Goal: Task Accomplishment & Management: Manage account settings

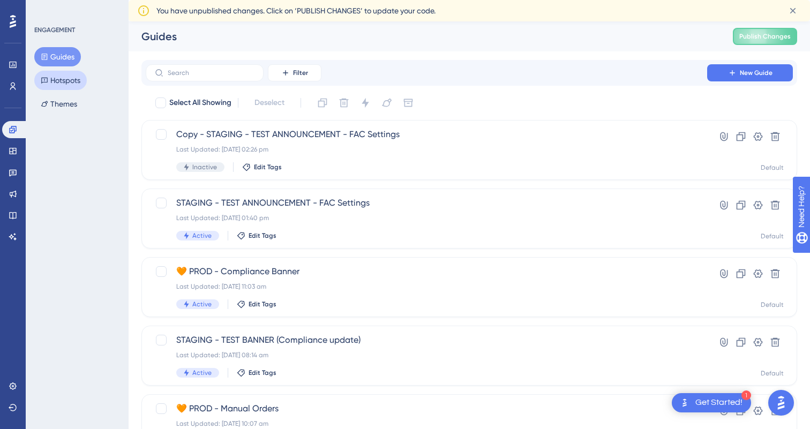
click at [58, 81] on button "Hotspots" at bounding box center [60, 80] width 52 height 19
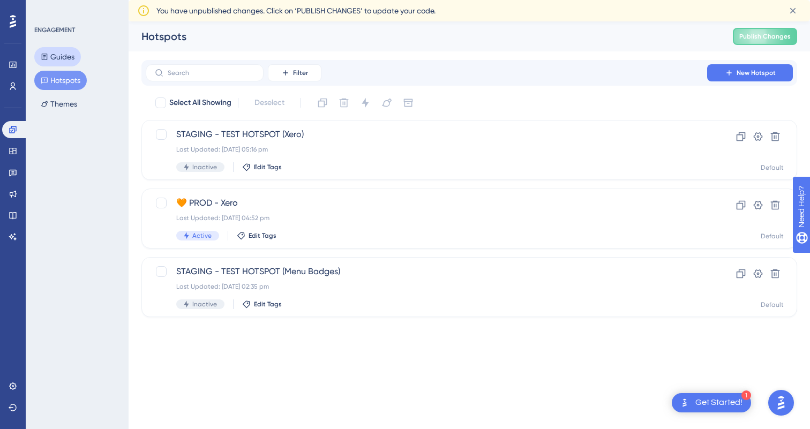
click at [60, 57] on button "Guides" at bounding box center [57, 56] width 47 height 19
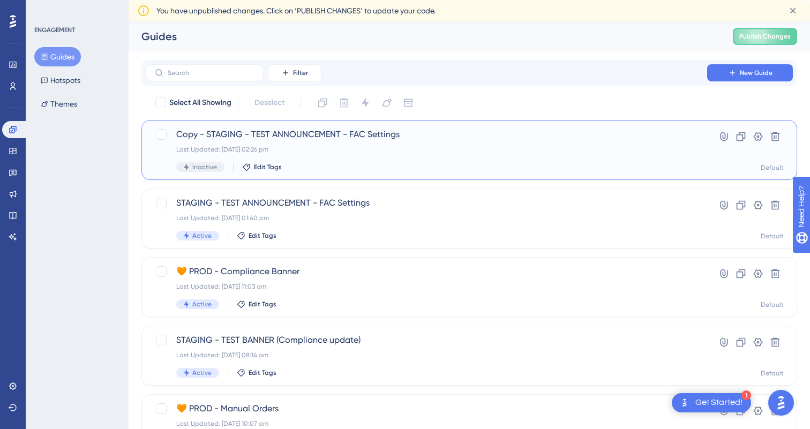
click at [401, 161] on div "Copy - STAGING - TEST ANNOUNCEMENT - FAC Settings Last Updated: [DATE] 02:26 pm…" at bounding box center [426, 150] width 500 height 44
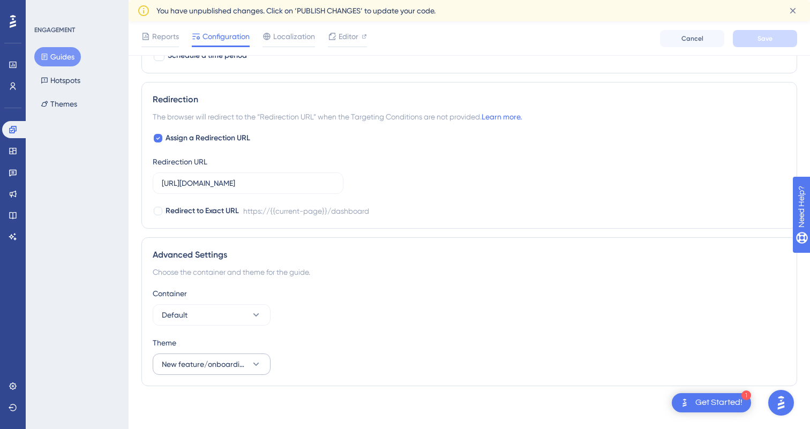
click at [241, 367] on span "New feature/onboarding" at bounding box center [204, 364] width 85 height 13
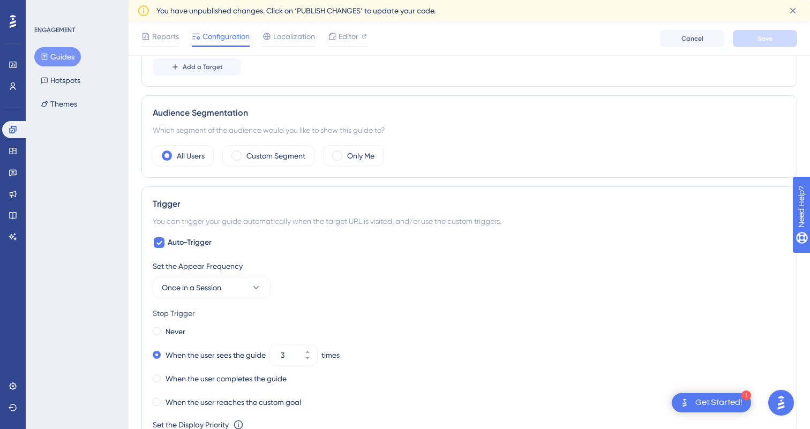
scroll to position [281, 0]
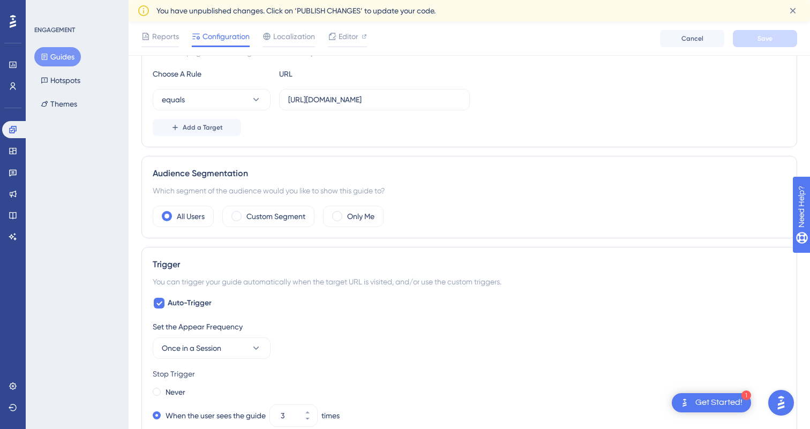
click at [60, 56] on button "Guides" at bounding box center [57, 56] width 47 height 19
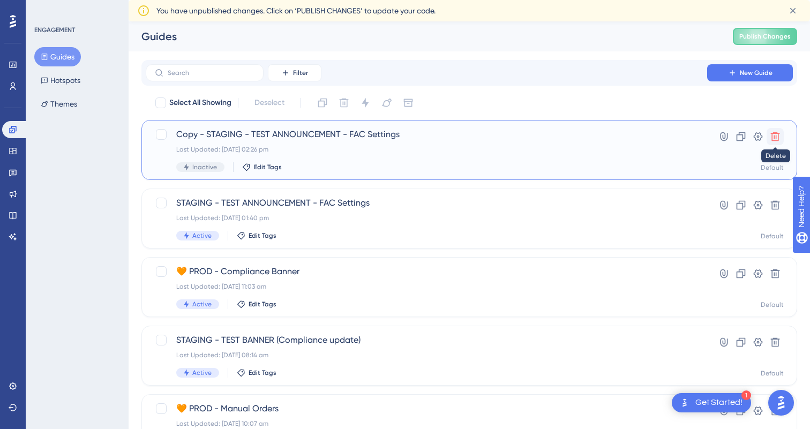
click at [780, 134] on icon at bounding box center [775, 136] width 11 height 11
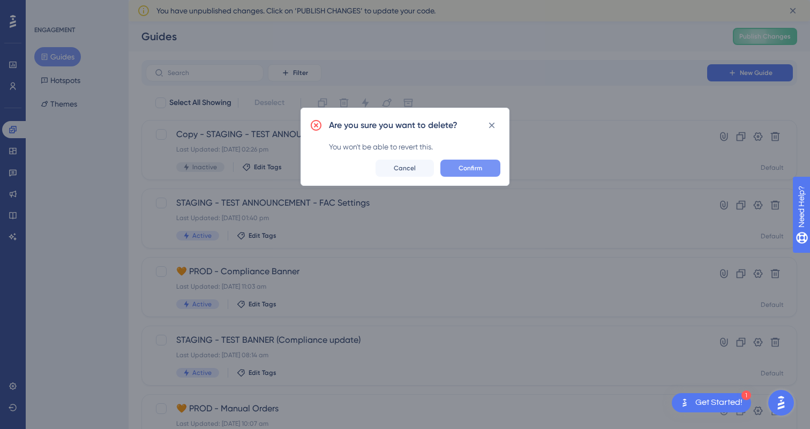
click at [484, 170] on button "Confirm" at bounding box center [470, 168] width 60 height 17
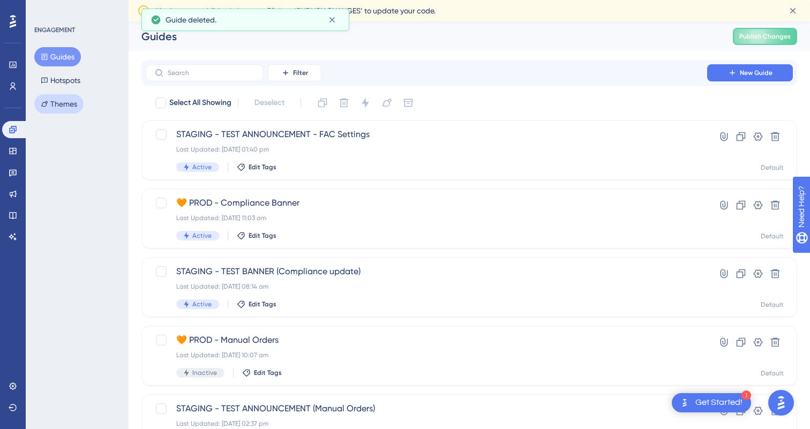
click at [62, 101] on button "Themes" at bounding box center [58, 103] width 49 height 19
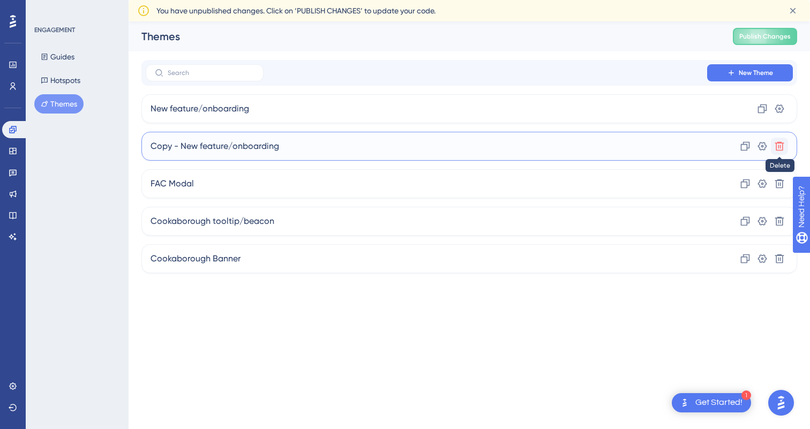
click at [780, 145] on icon at bounding box center [779, 146] width 11 height 11
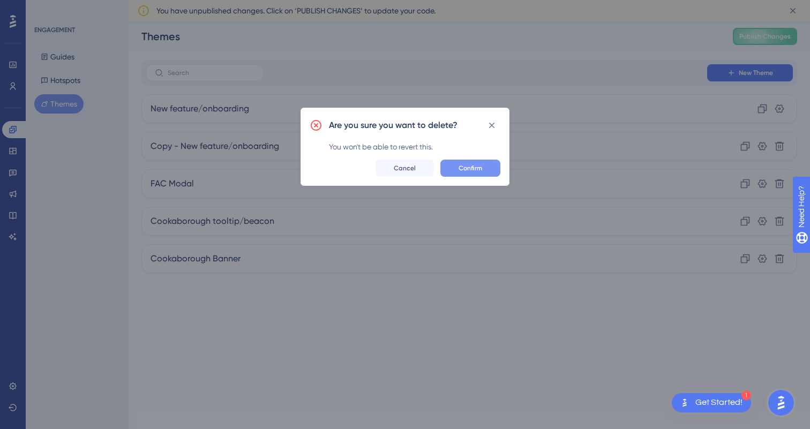
click at [483, 167] on button "Confirm" at bounding box center [470, 168] width 60 height 17
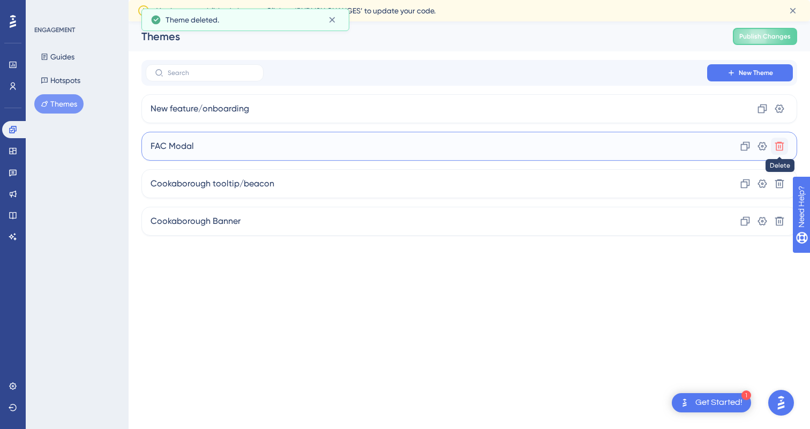
click at [782, 145] on icon at bounding box center [779, 146] width 9 height 9
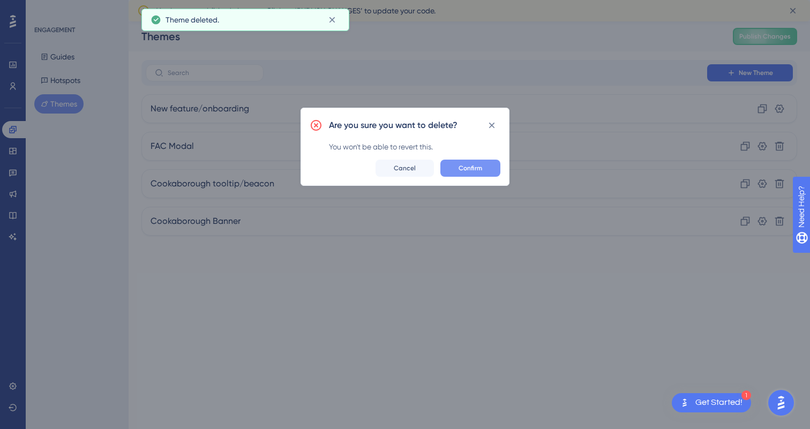
click at [478, 167] on span "Confirm" at bounding box center [471, 168] width 24 height 9
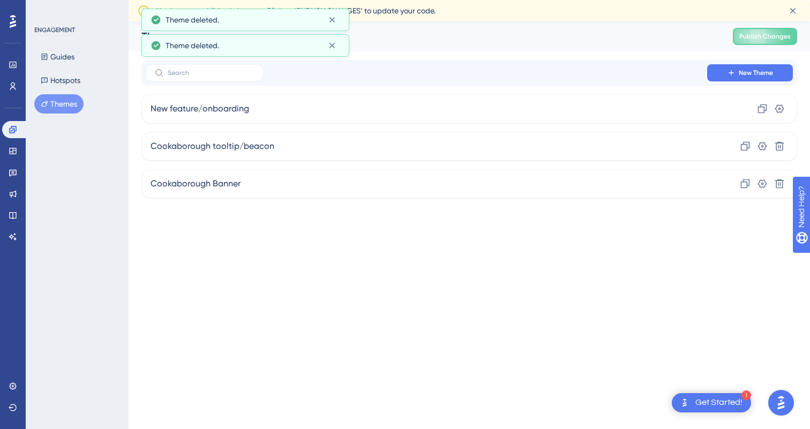
click at [333, 0] on html "1 Get Started! Performance Users Engagement Widgets Feedback Product Updates Kn…" at bounding box center [405, 0] width 810 height 0
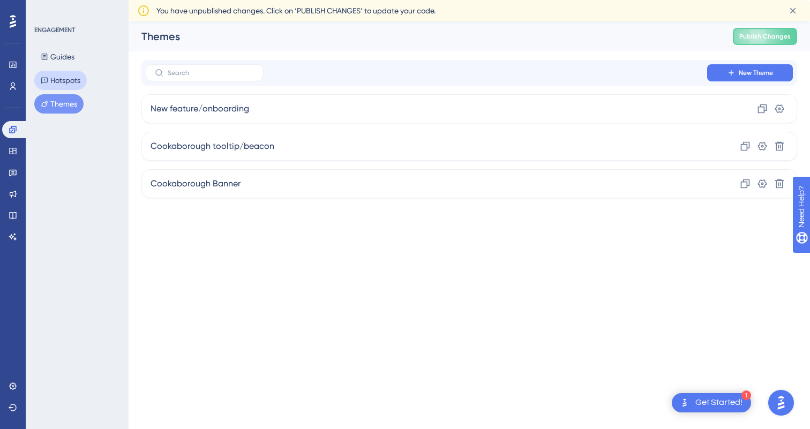
click at [57, 80] on button "Hotspots" at bounding box center [60, 80] width 52 height 19
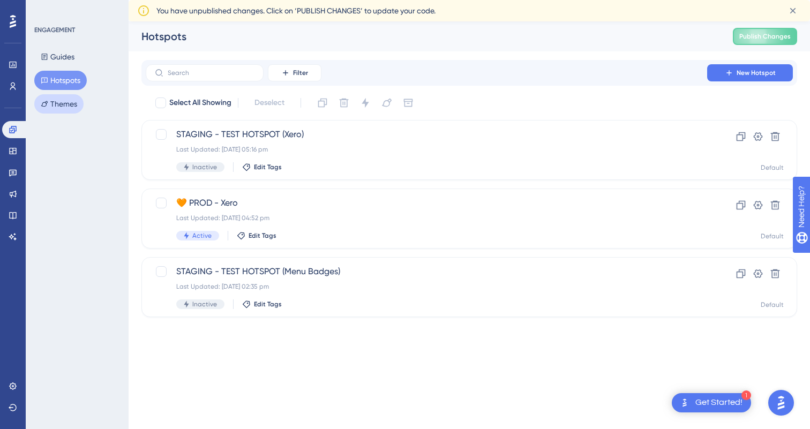
click at [58, 104] on button "Themes" at bounding box center [58, 103] width 49 height 19
